Goal: Information Seeking & Learning: Check status

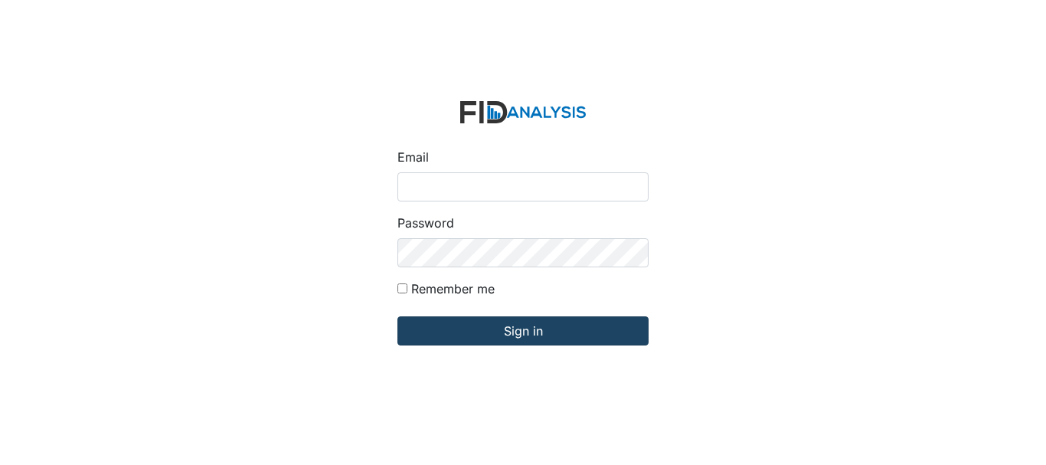
type input "[EMAIL_ADDRESS][DOMAIN_NAME]"
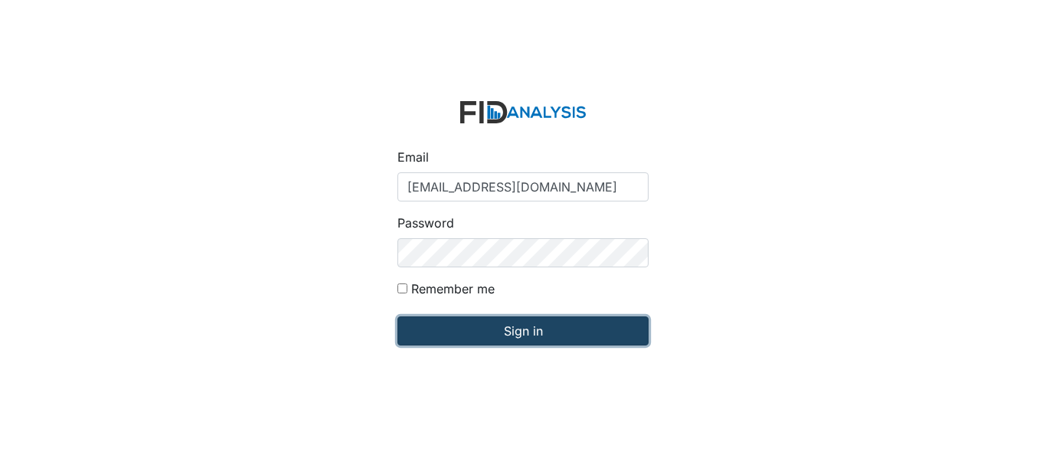
click at [536, 336] on input "Sign in" at bounding box center [522, 330] width 251 height 29
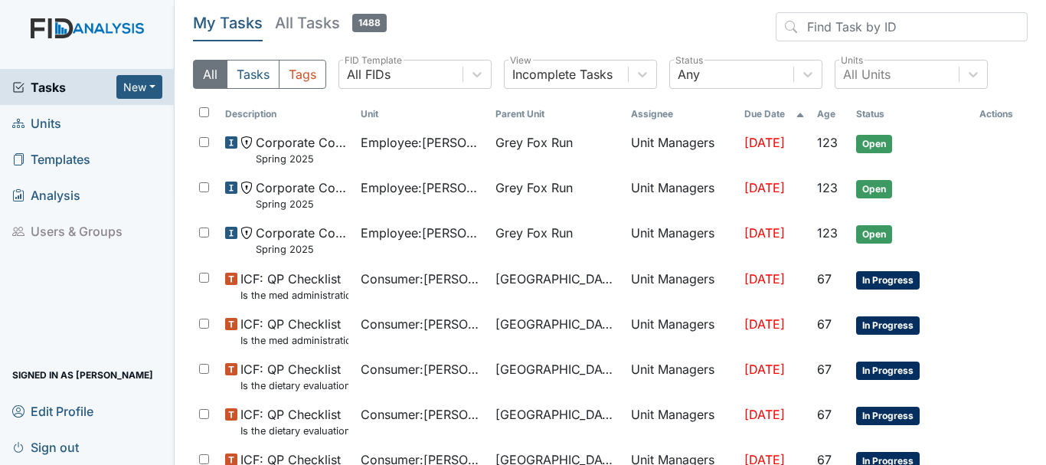
click at [64, 119] on link "Units" at bounding box center [87, 123] width 175 height 36
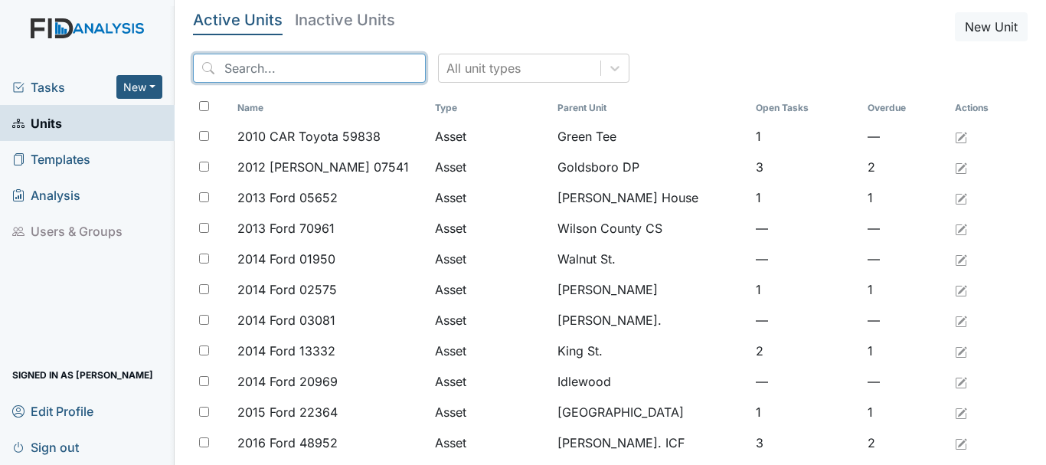
click at [263, 72] on input "search" at bounding box center [309, 68] width 233 height 29
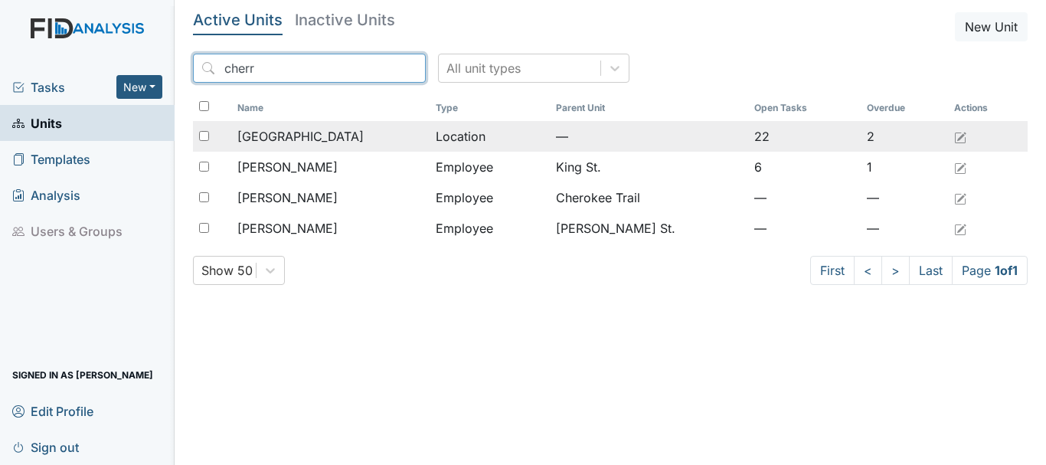
type input "cherr"
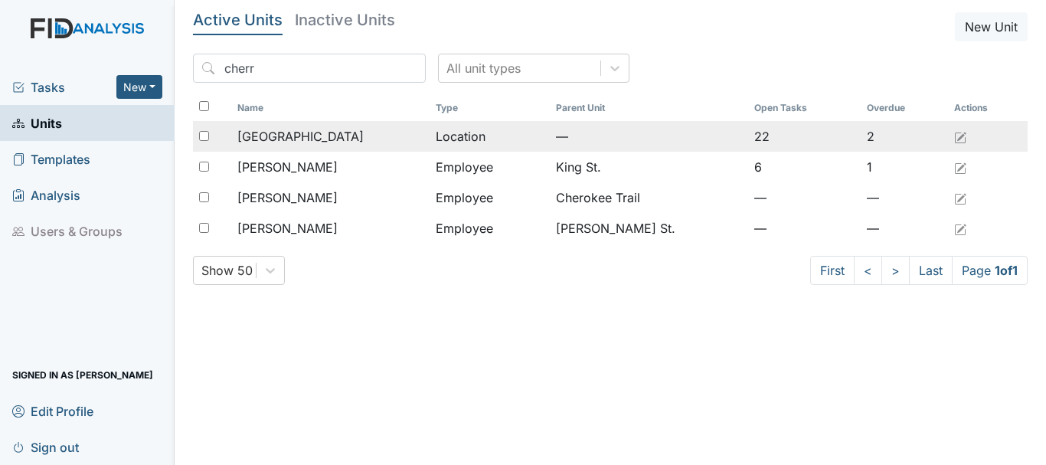
click at [285, 139] on span "Cherry Lane" at bounding box center [300, 136] width 126 height 18
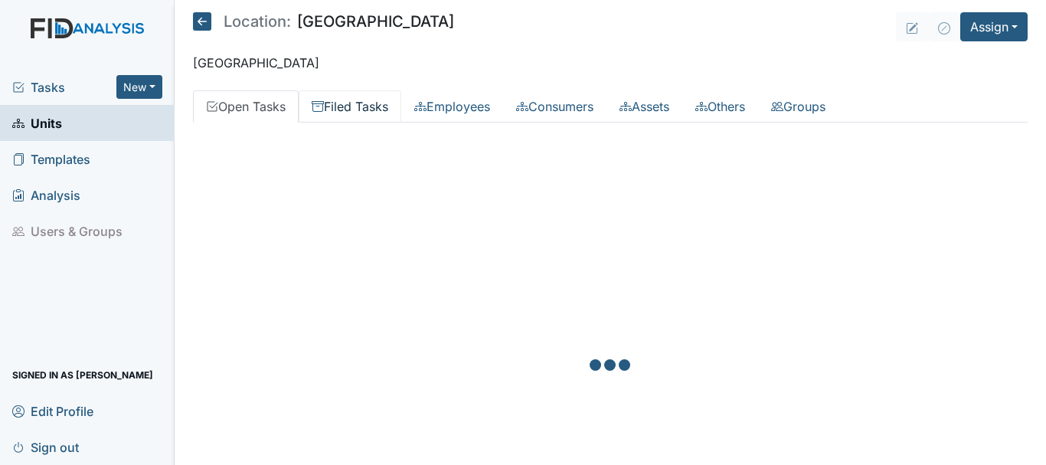
click at [362, 112] on link "Filed Tasks" at bounding box center [350, 106] width 103 height 32
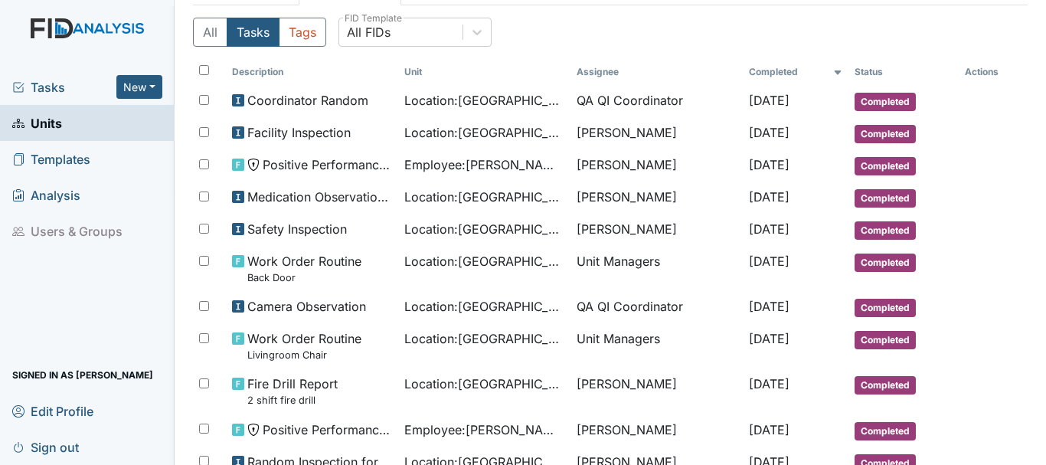
scroll to position [153, 0]
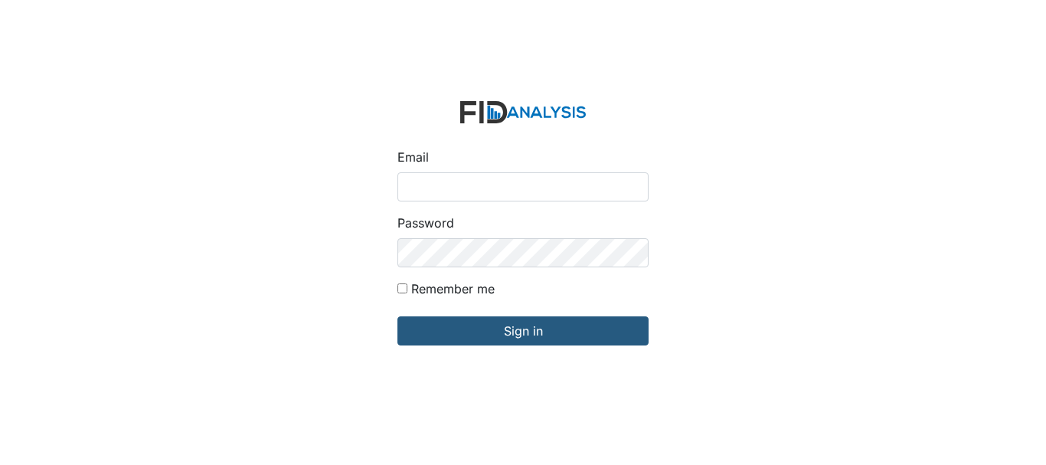
type input "[EMAIL_ADDRESS][DOMAIN_NAME]"
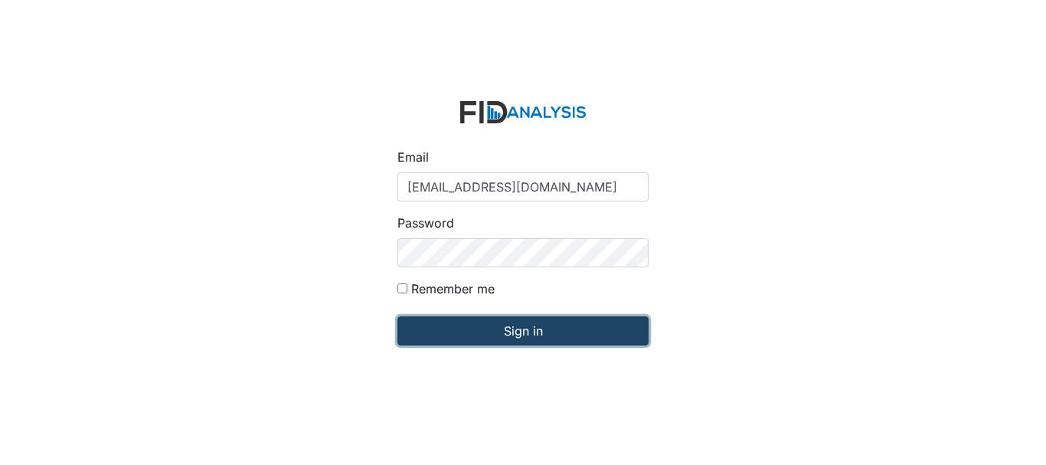
click at [502, 341] on input "Sign in" at bounding box center [522, 330] width 251 height 29
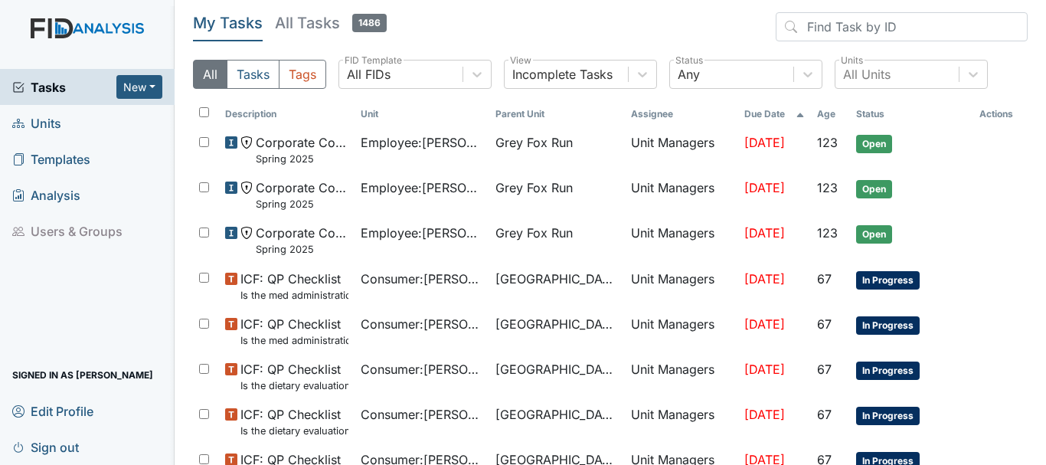
click at [46, 139] on link "Units" at bounding box center [87, 123] width 175 height 36
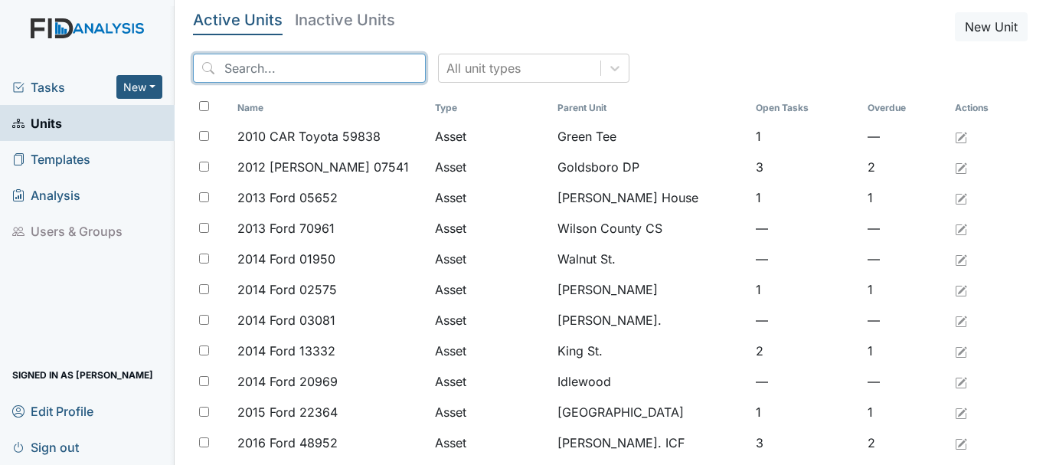
click at [281, 73] on input "search" at bounding box center [309, 68] width 233 height 29
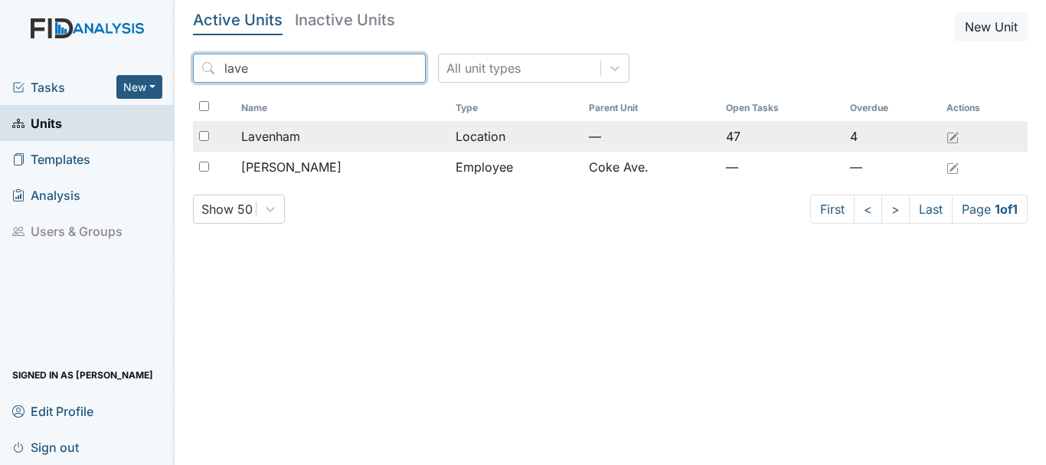
type input "lave"
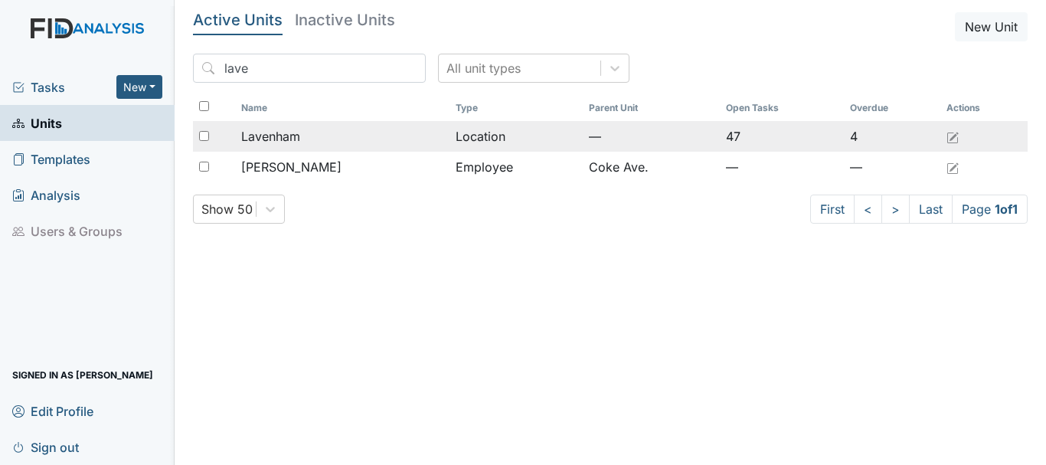
click at [282, 134] on span "Lavenham" at bounding box center [270, 136] width 59 height 18
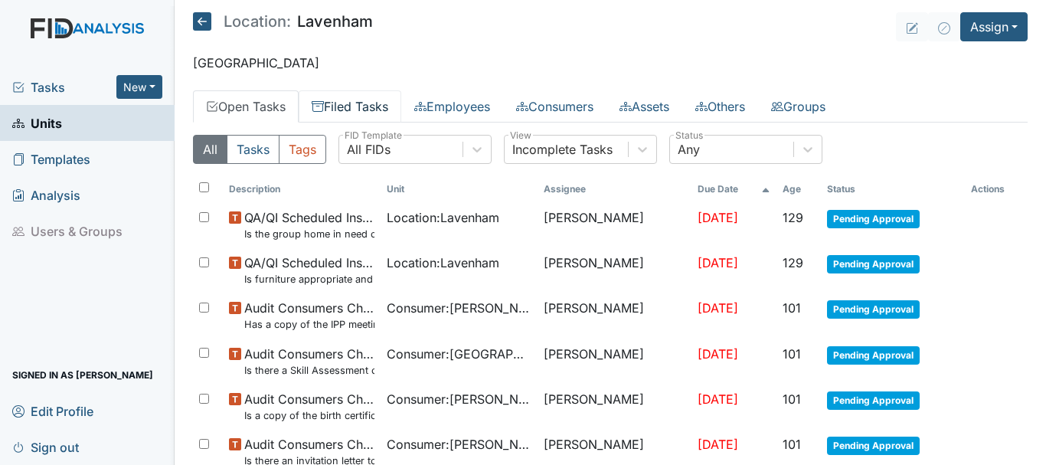
click at [369, 108] on link "Filed Tasks" at bounding box center [350, 106] width 103 height 32
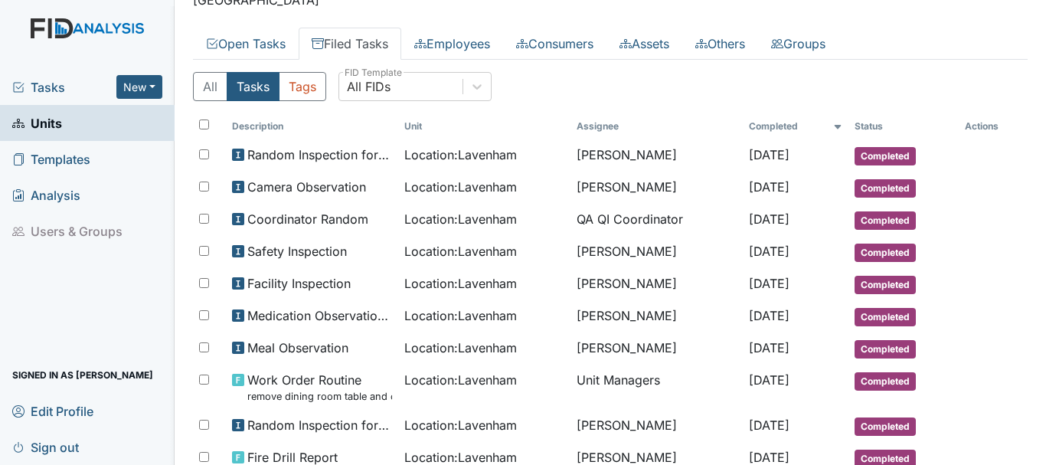
scroll to position [59, 0]
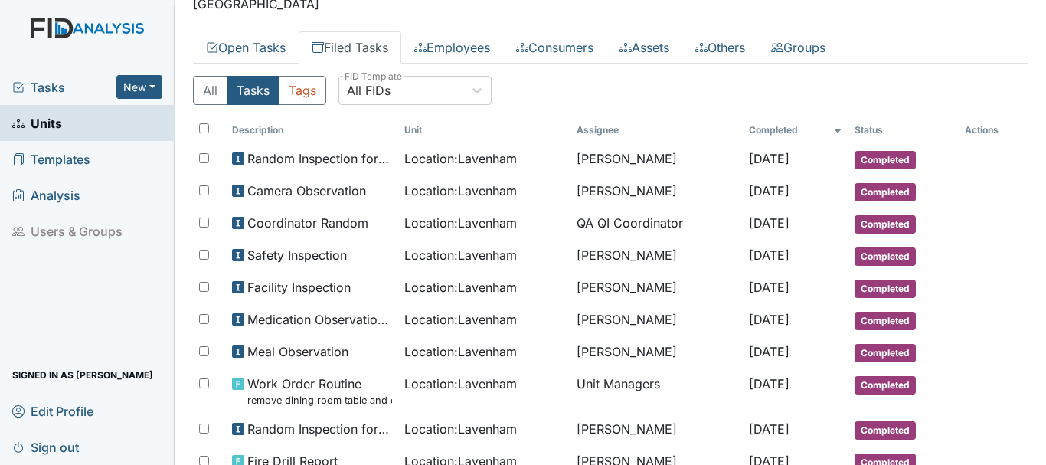
click at [54, 132] on span "Units" at bounding box center [37, 123] width 50 height 24
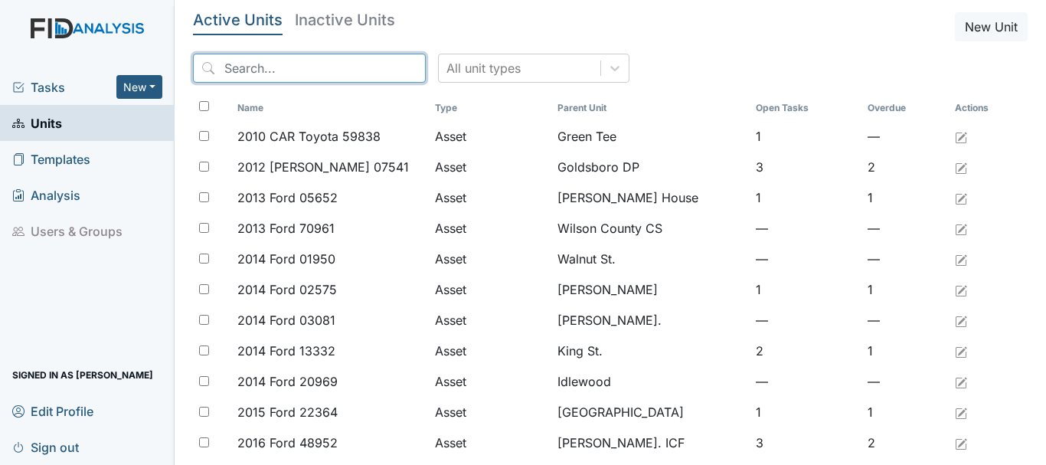
click at [318, 72] on input "search" at bounding box center [309, 68] width 233 height 29
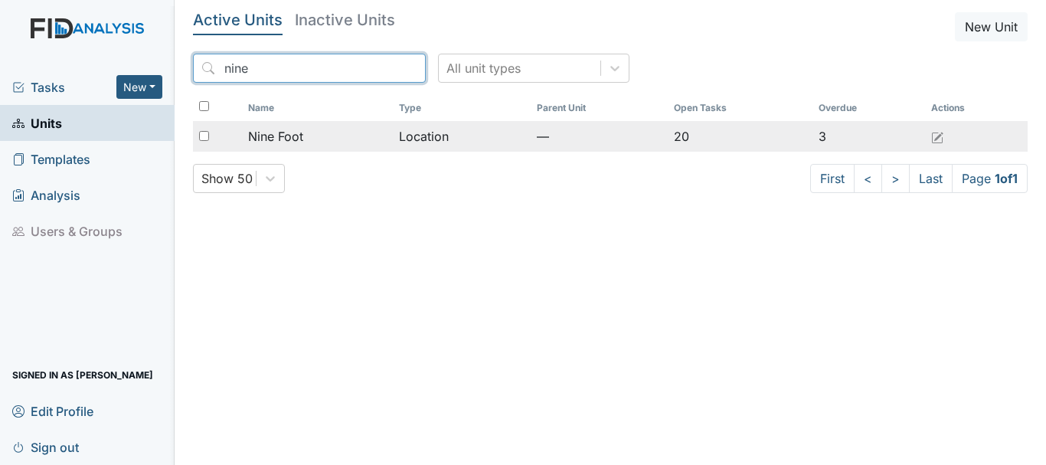
type input "nine"
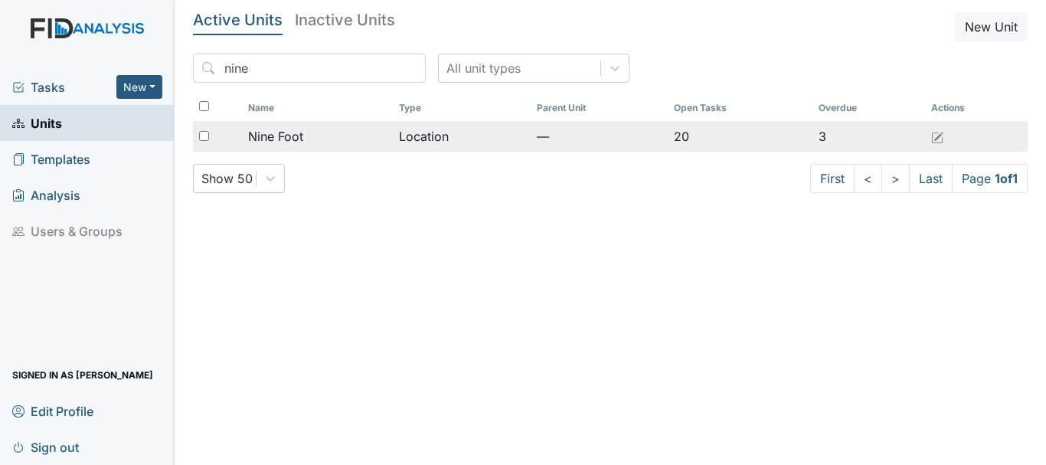
click at [331, 134] on div "Nine Foot" at bounding box center [317, 136] width 138 height 18
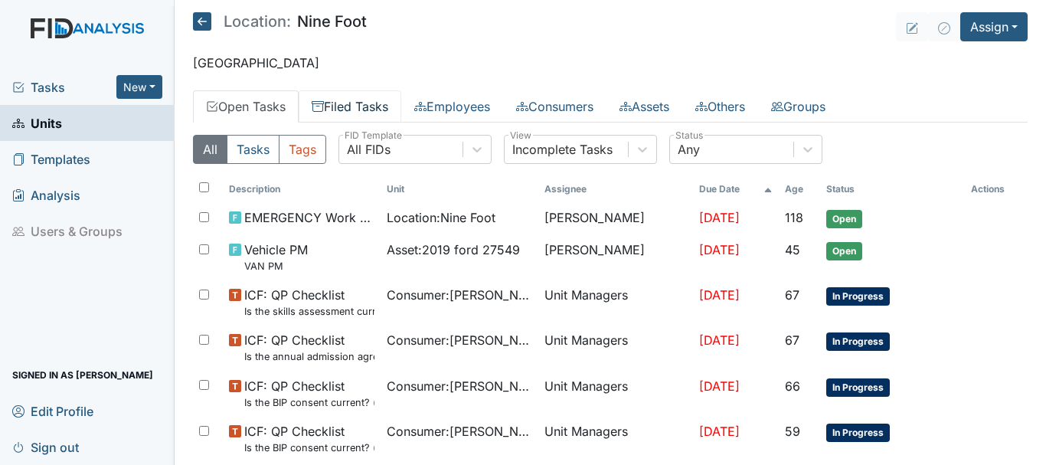
click at [359, 119] on link "Filed Tasks" at bounding box center [350, 106] width 103 height 32
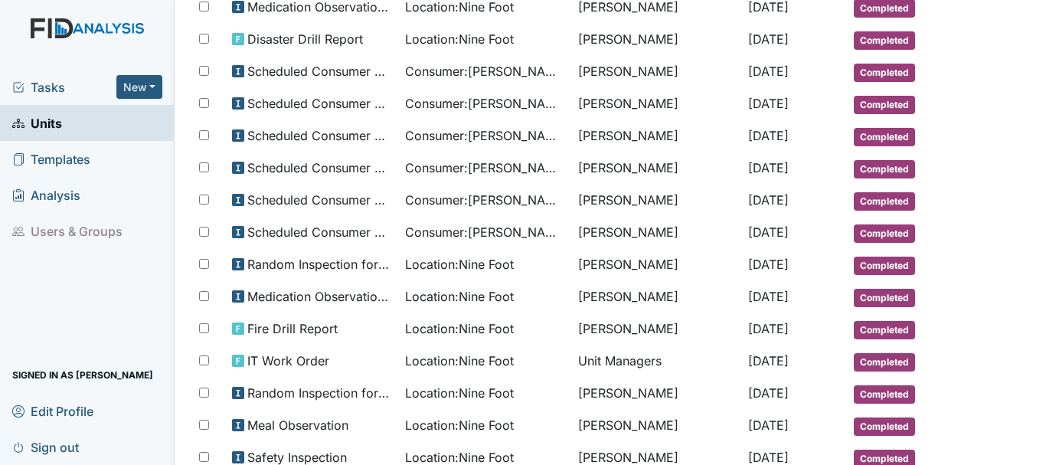
scroll to position [405, 0]
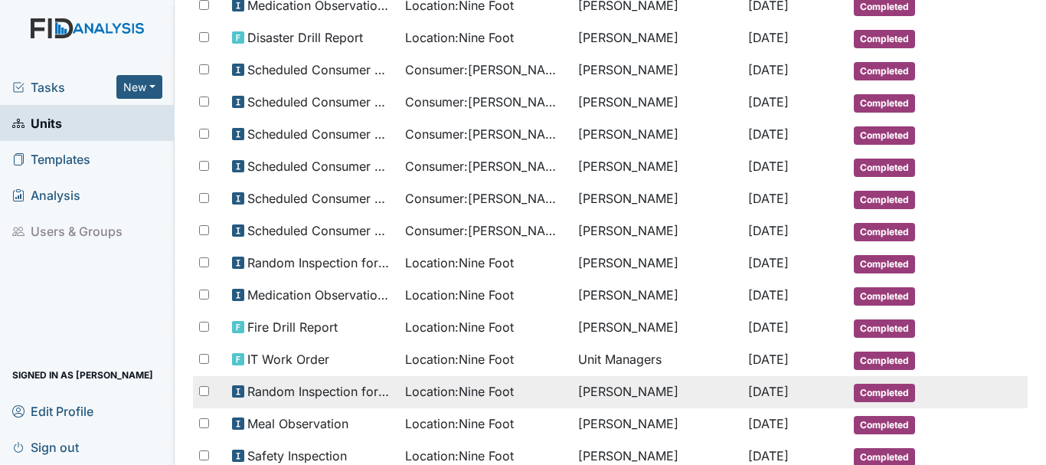
click at [873, 394] on span "Completed" at bounding box center [883, 392] width 61 height 18
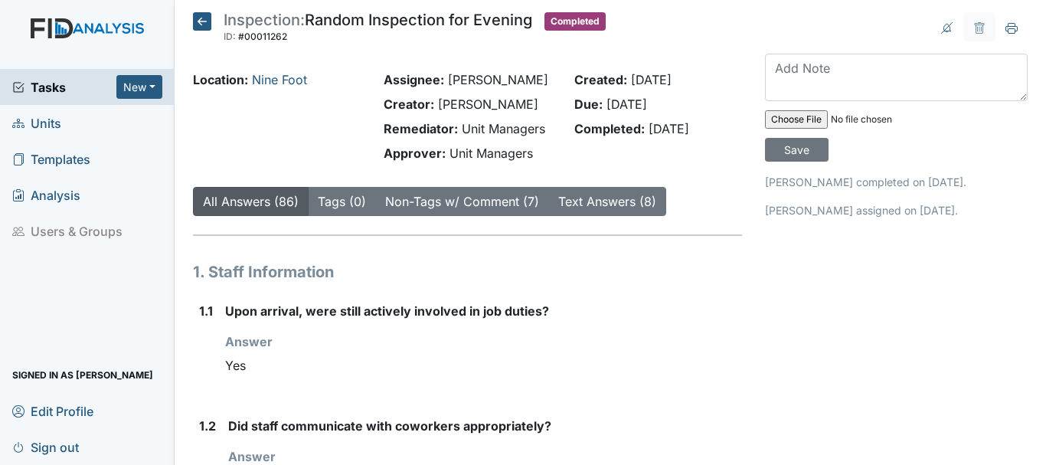
click at [197, 24] on icon at bounding box center [202, 21] width 18 height 18
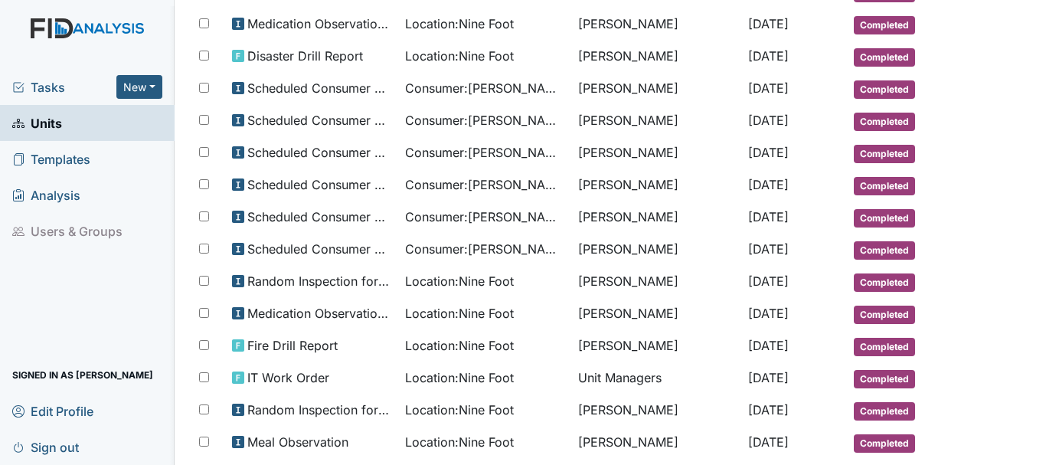
scroll to position [384, 0]
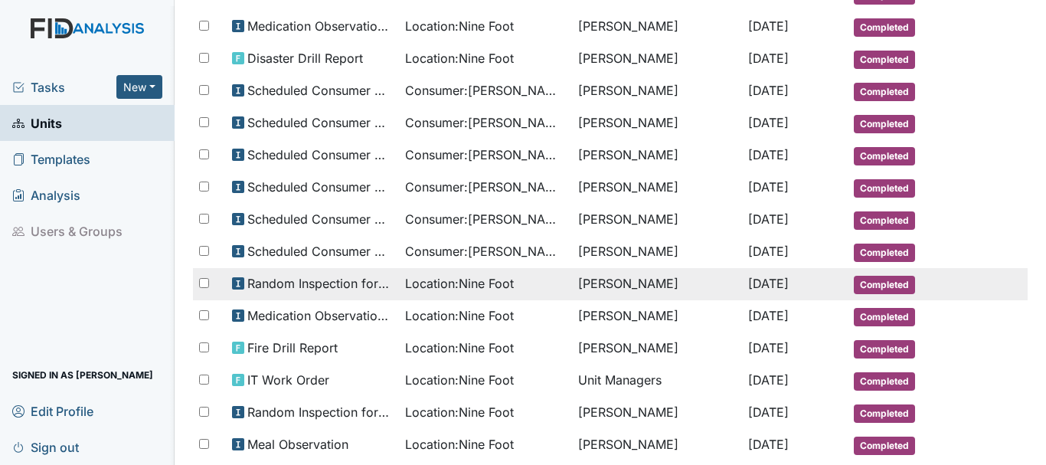
click at [863, 288] on span "Completed" at bounding box center [883, 285] width 61 height 18
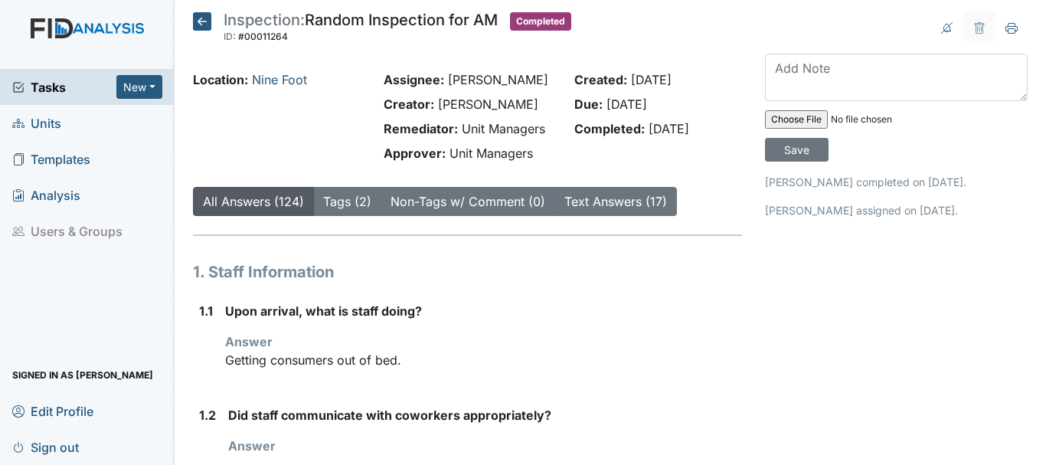
click at [196, 28] on icon at bounding box center [202, 21] width 18 height 18
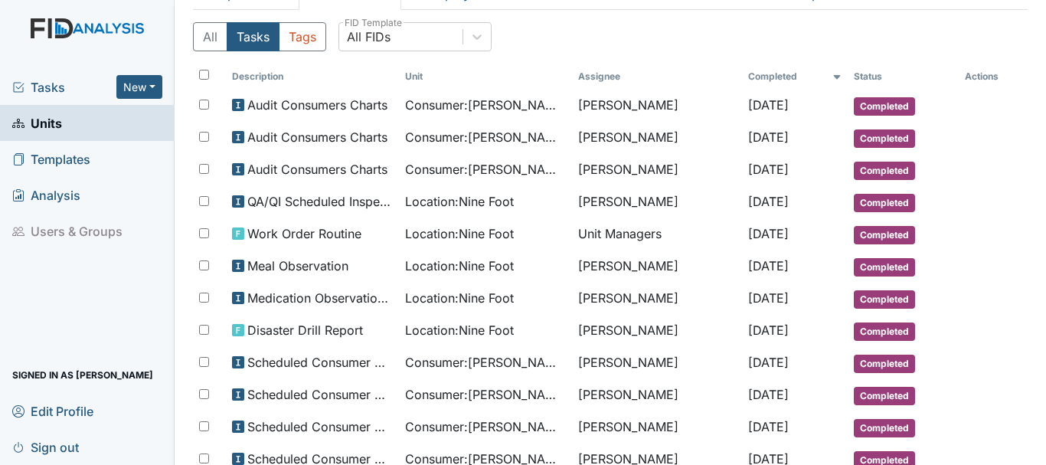
scroll to position [111, 0]
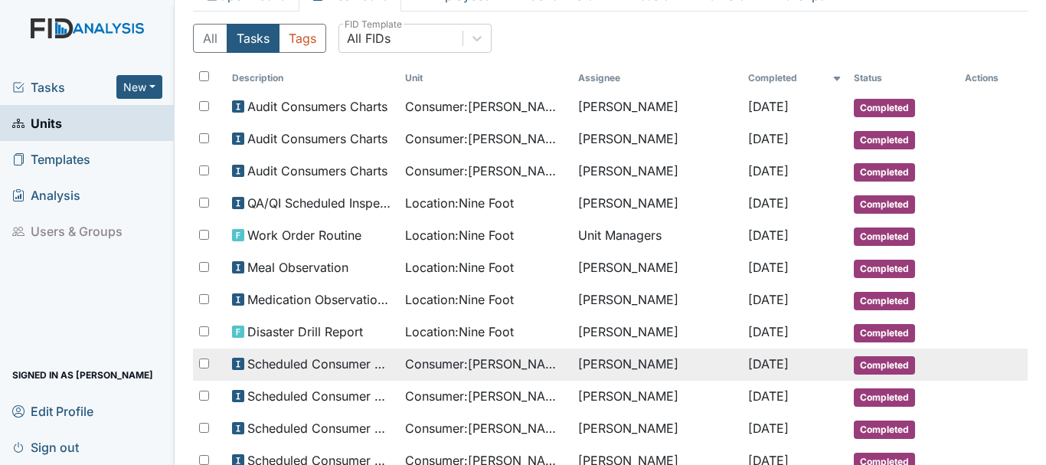
click at [964, 353] on td at bounding box center [992, 354] width 69 height 12
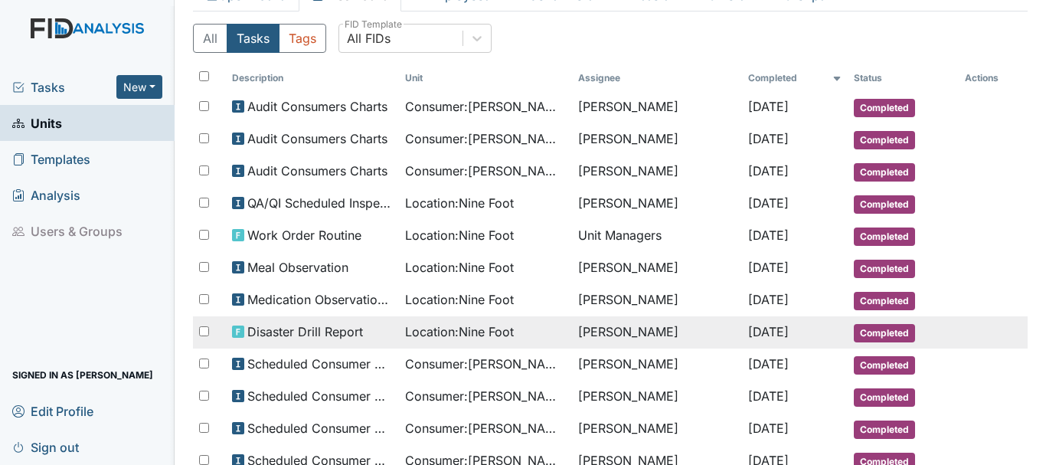
click at [883, 332] on span "Completed" at bounding box center [883, 333] width 61 height 18
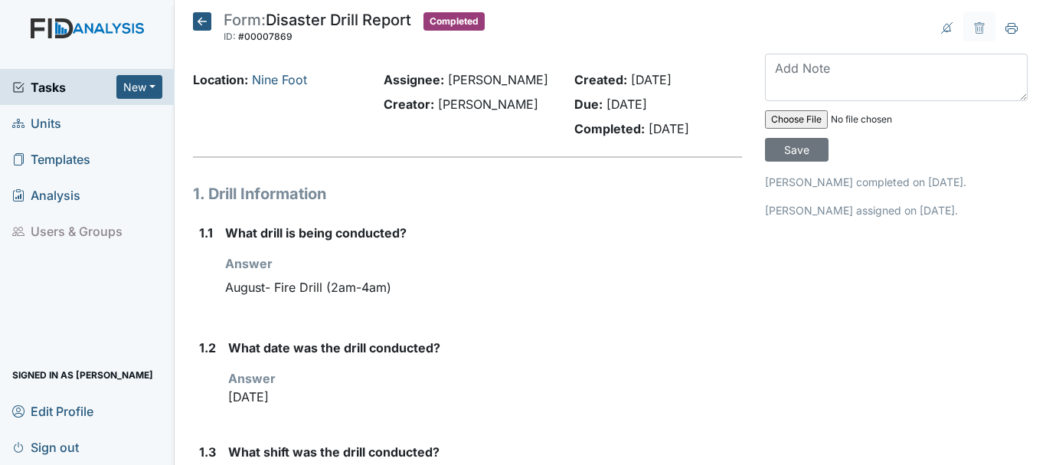
click at [203, 23] on icon at bounding box center [202, 21] width 18 height 18
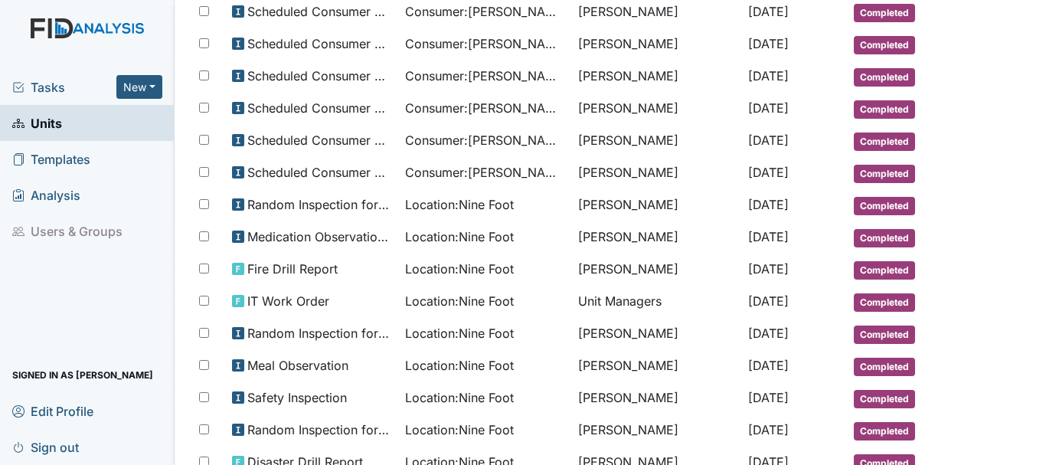
scroll to position [465, 0]
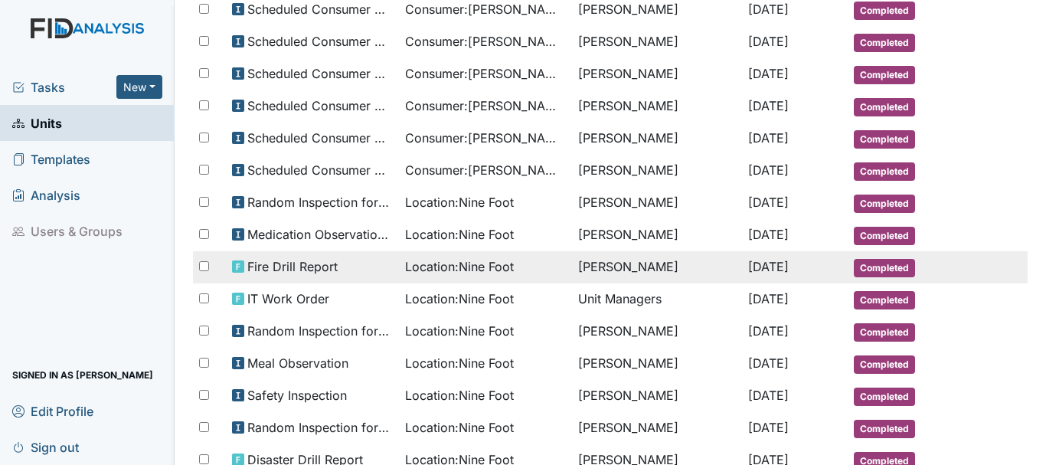
click at [863, 269] on span "Completed" at bounding box center [883, 268] width 61 height 18
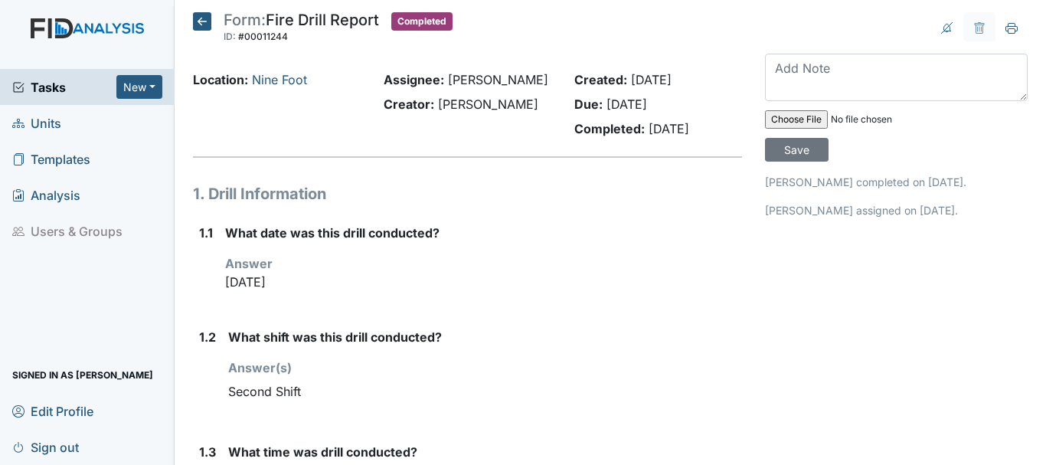
click at [204, 21] on icon at bounding box center [202, 21] width 18 height 18
